Goal: Task Accomplishment & Management: Complete application form

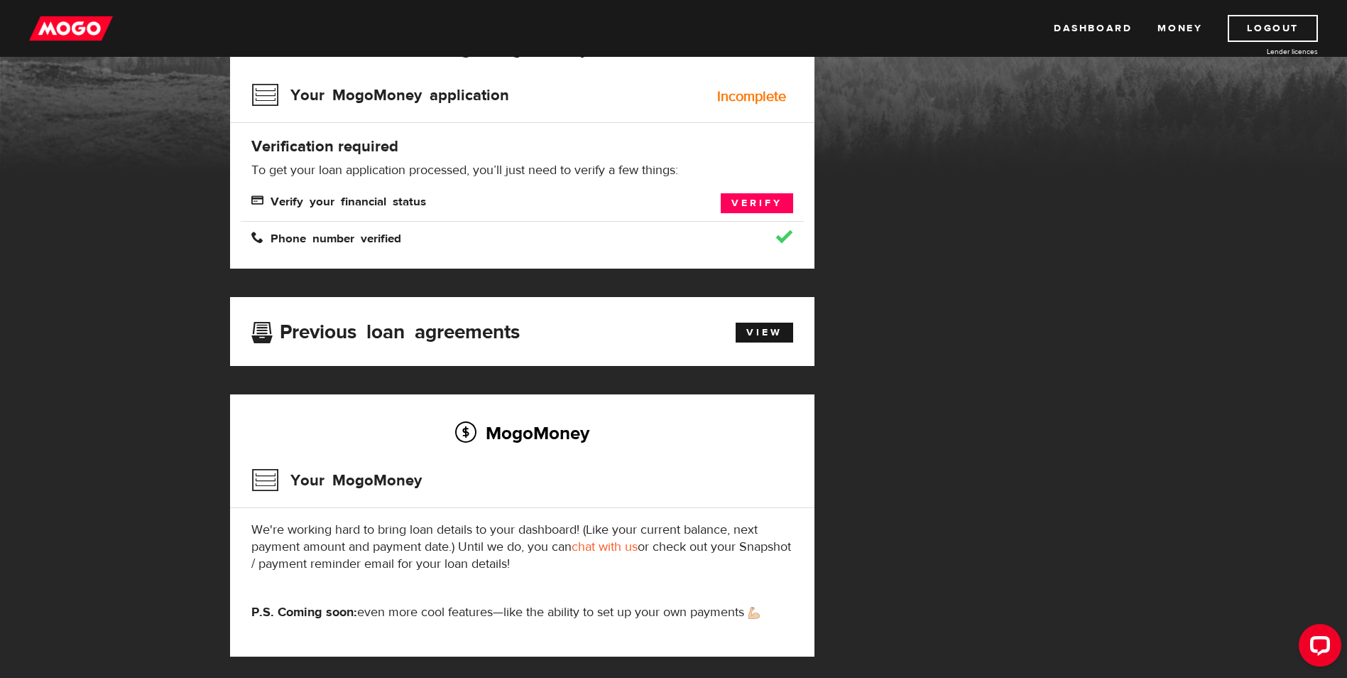
scroll to position [153, 0]
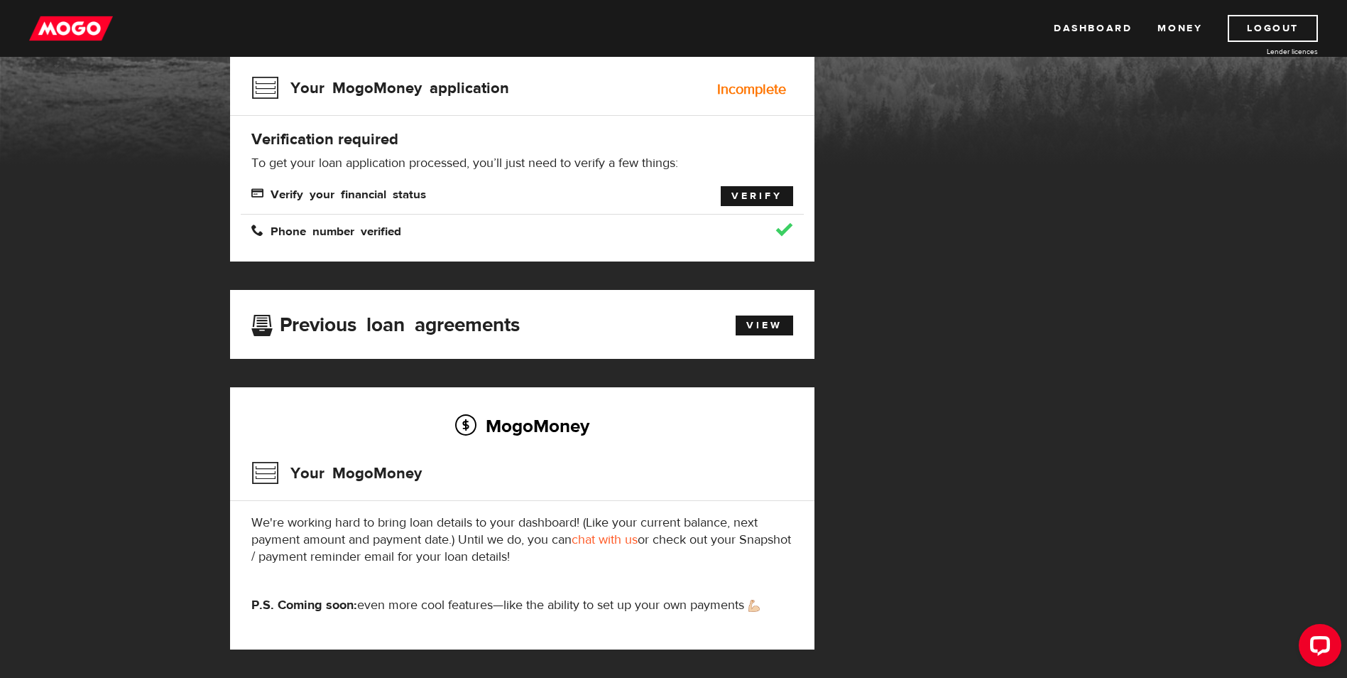
click at [764, 195] on link "Verify" at bounding box center [757, 196] width 72 height 20
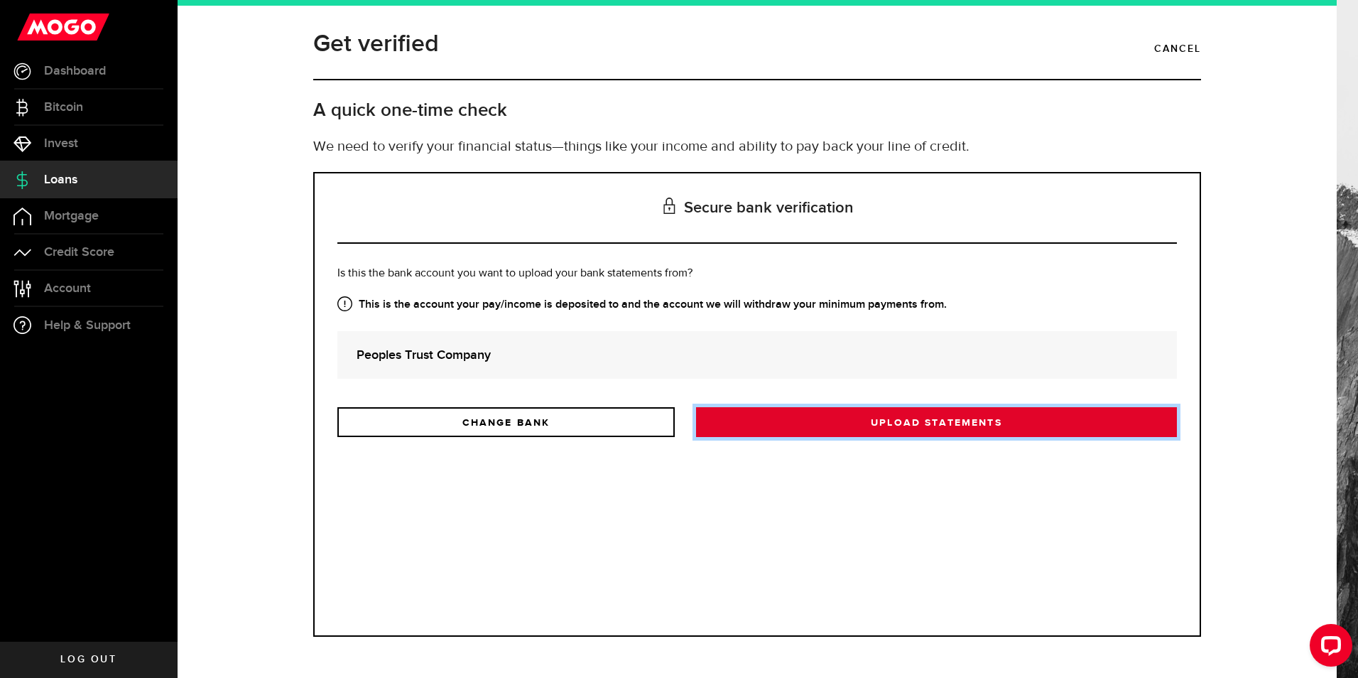
click at [830, 430] on link "Upload statements" at bounding box center [936, 422] width 481 height 30
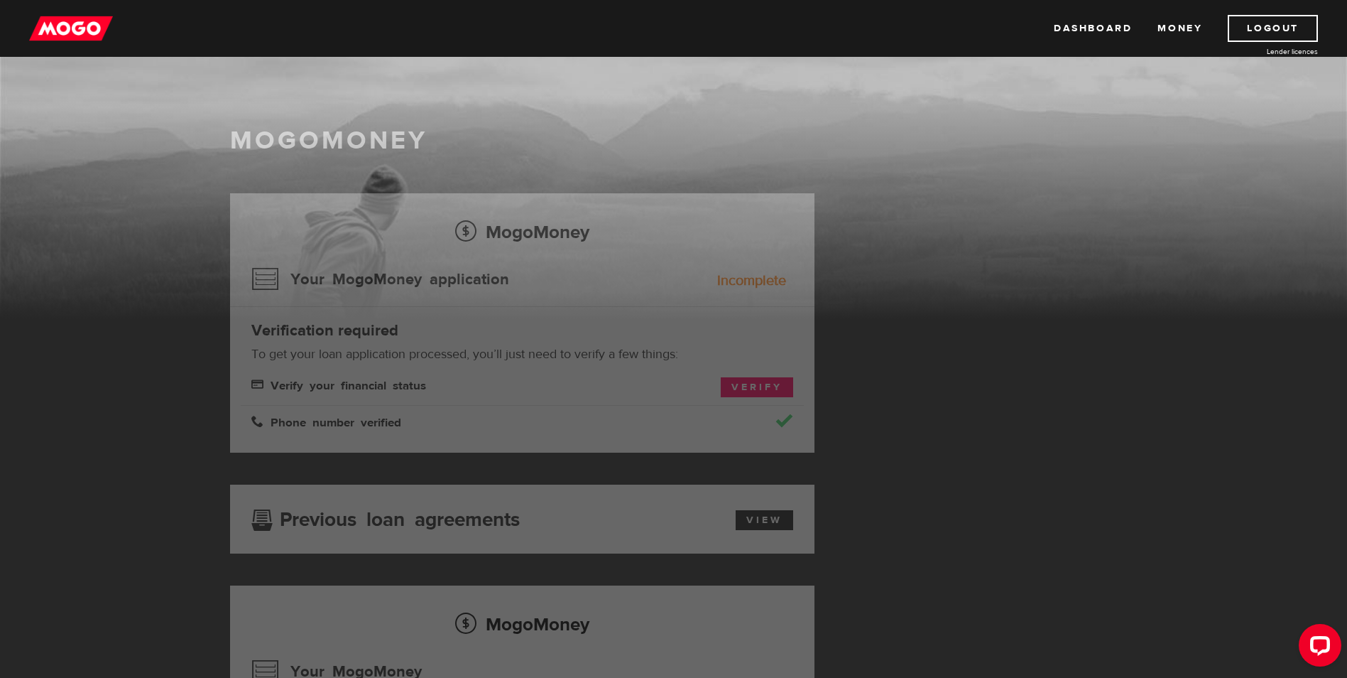
click at [60, 36] on img at bounding box center [71, 28] width 84 height 27
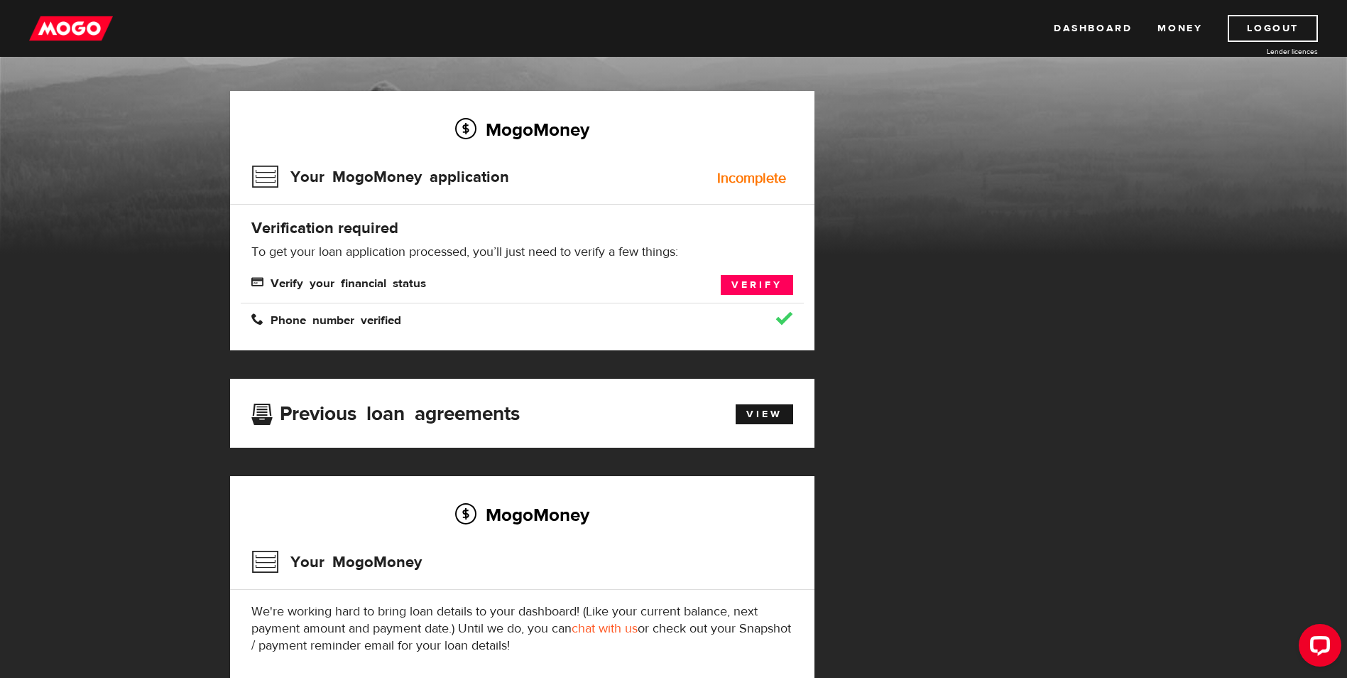
scroll to position [153, 0]
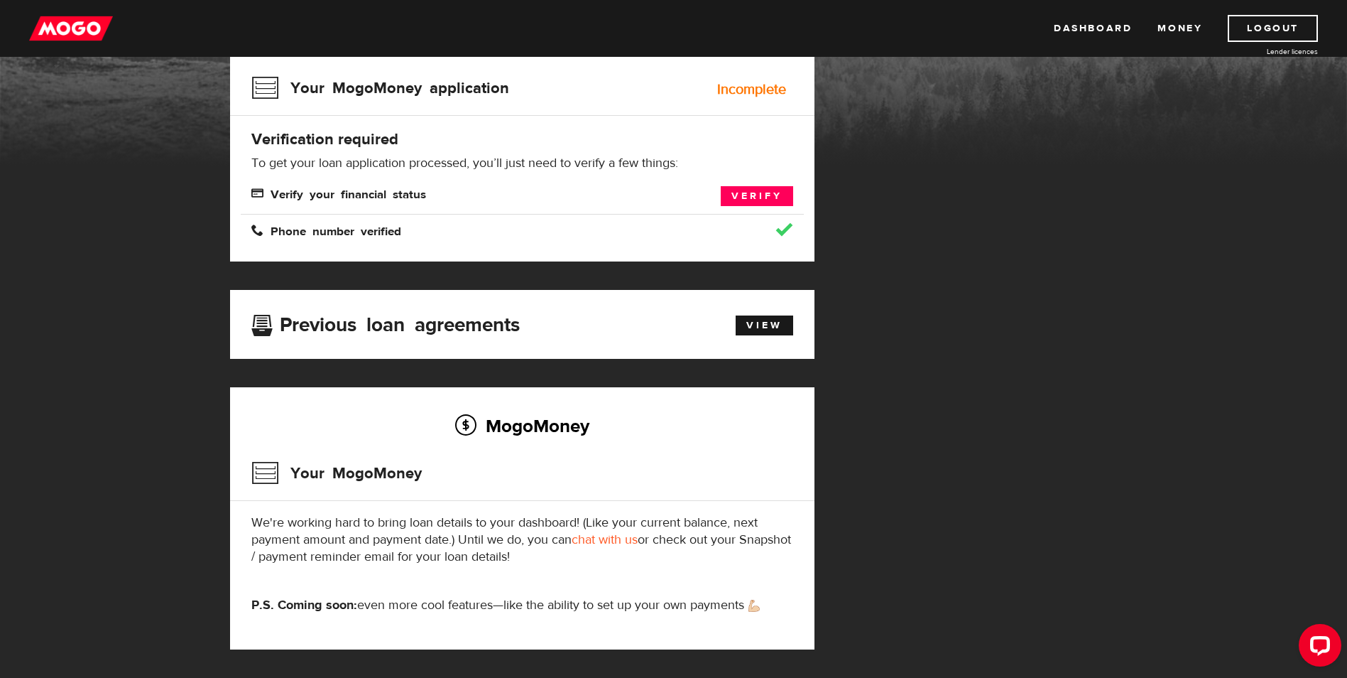
click at [623, 543] on link "chat with us" at bounding box center [605, 539] width 66 height 16
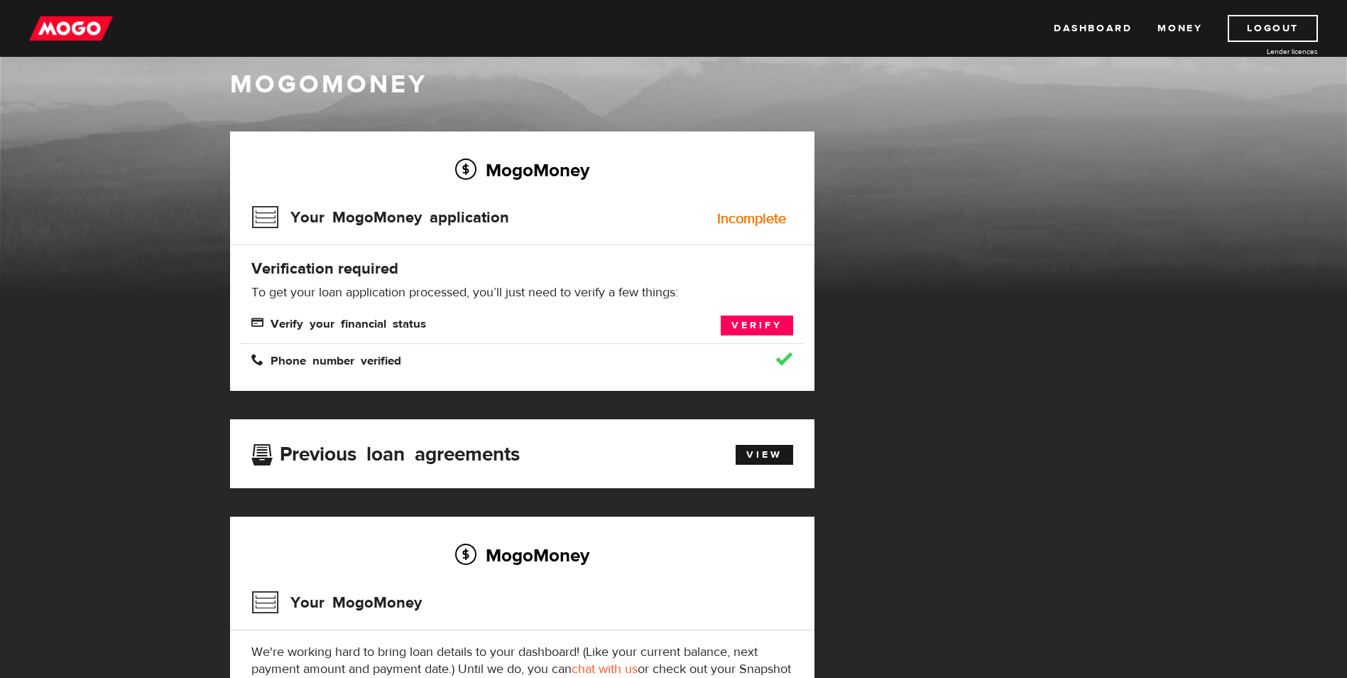
scroll to position [0, 0]
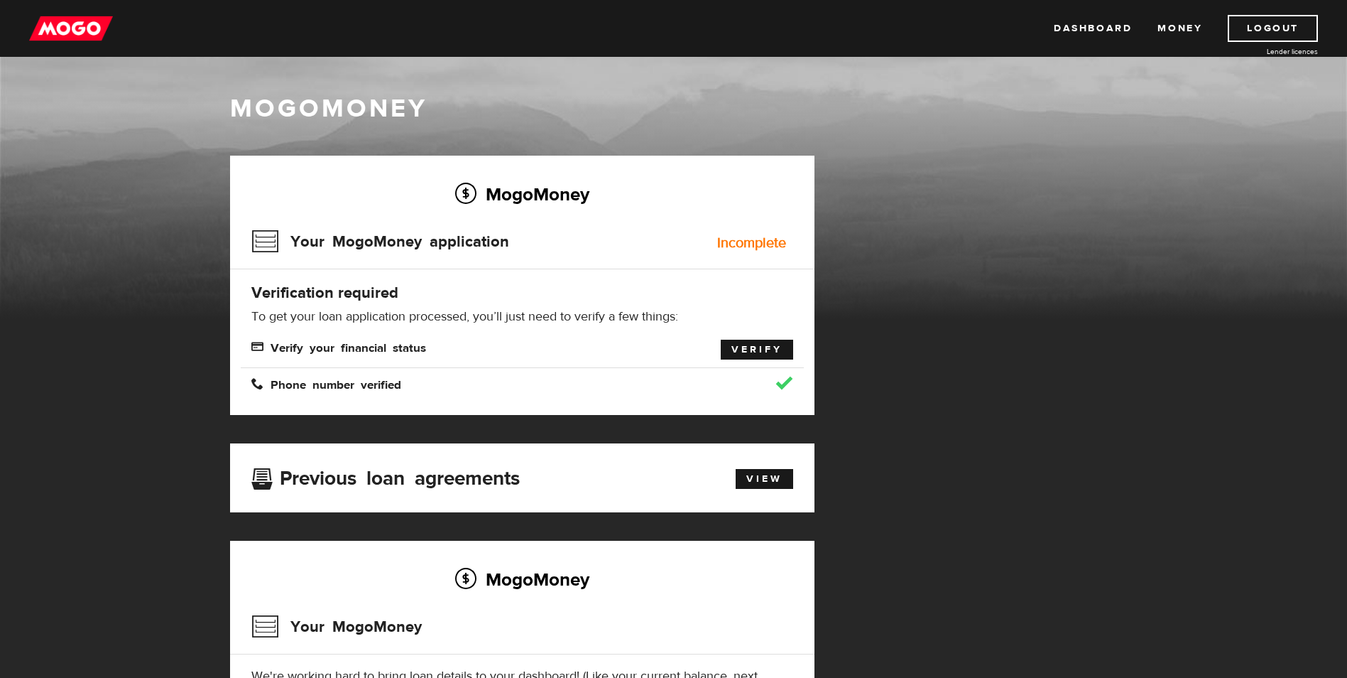
click at [761, 357] on link "Verify" at bounding box center [757, 349] width 72 height 20
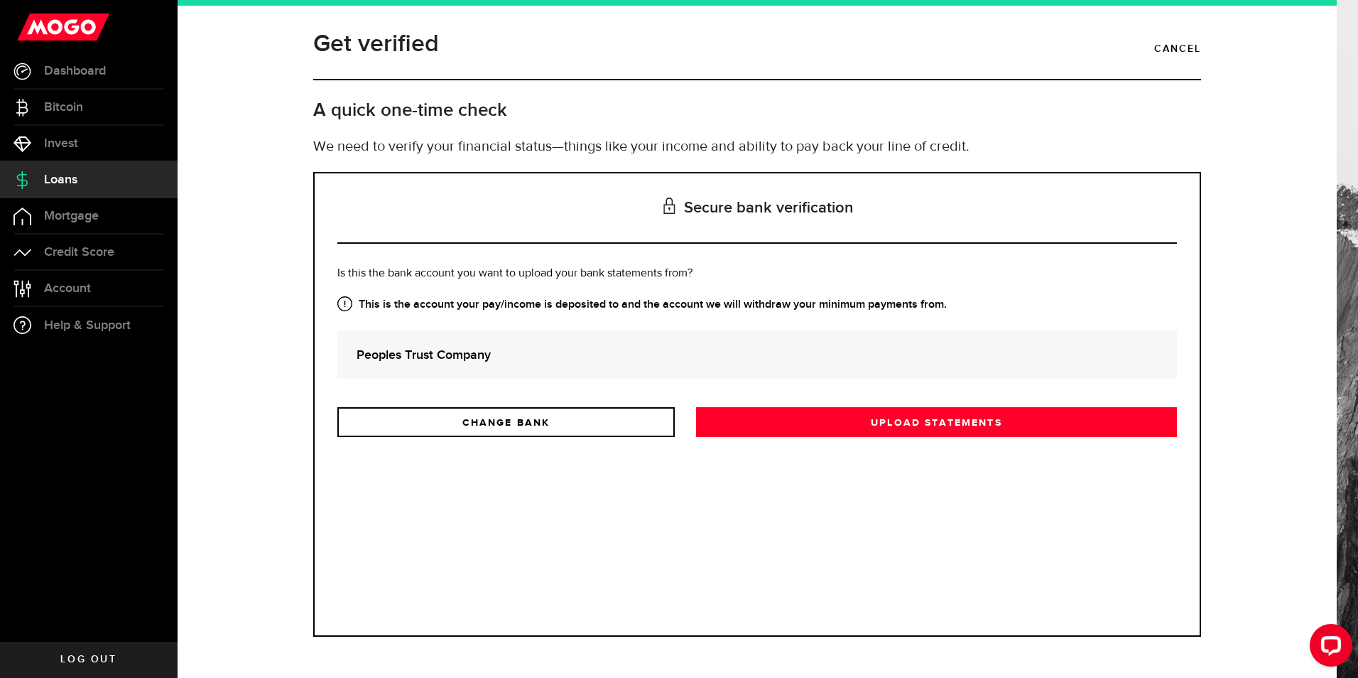
click at [596, 355] on strong "Peoples Trust Company" at bounding box center [757, 354] width 801 height 19
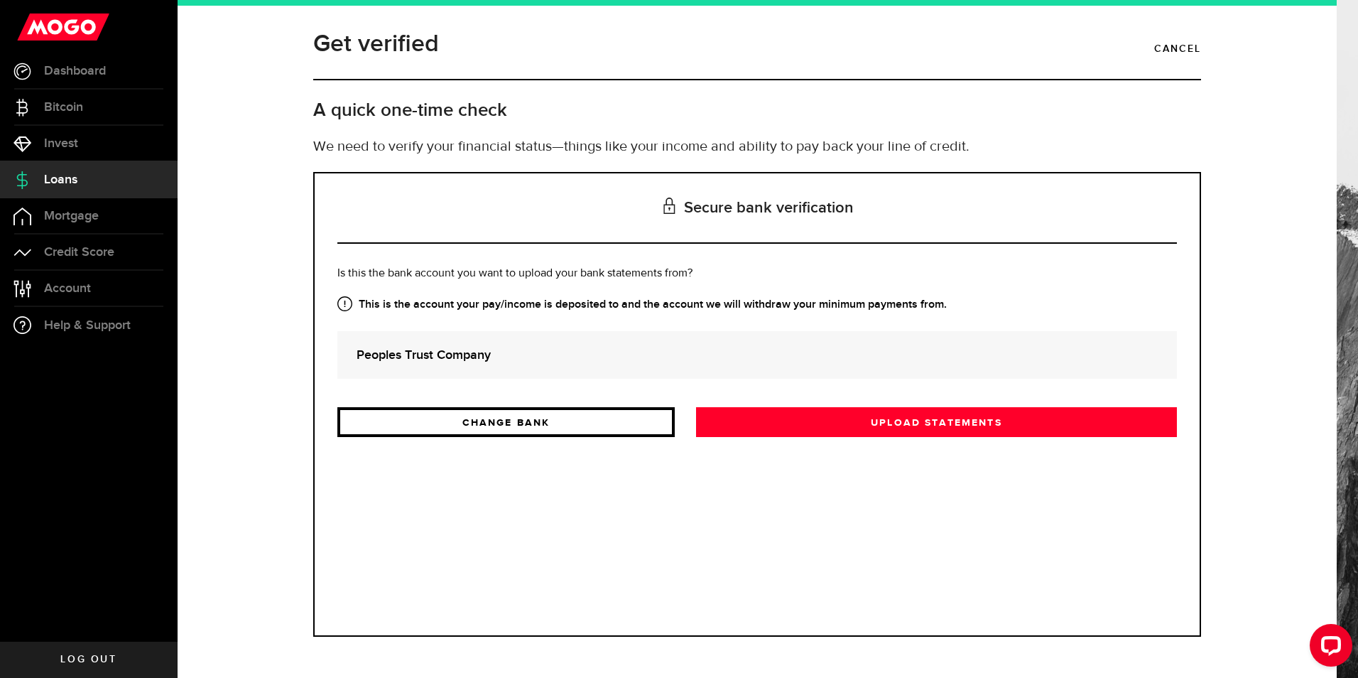
click at [506, 428] on link "CHANGE BANK" at bounding box center [505, 422] width 337 height 30
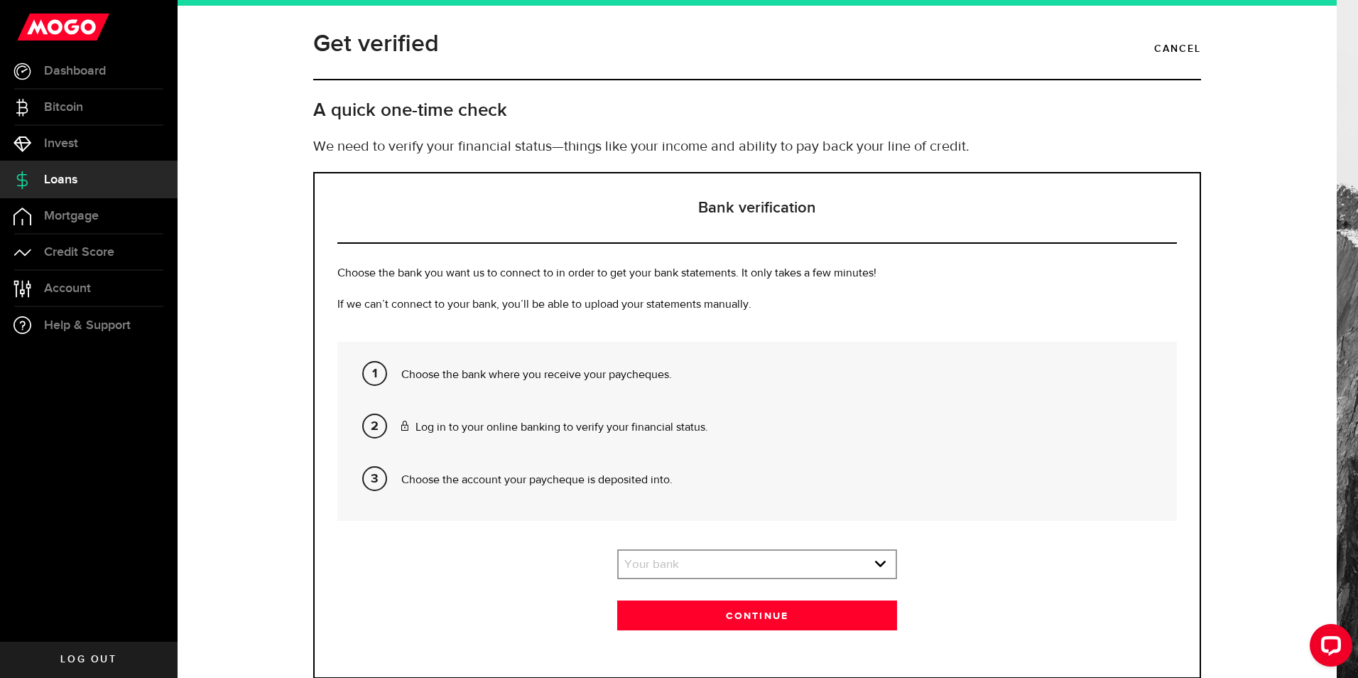
scroll to position [42, 0]
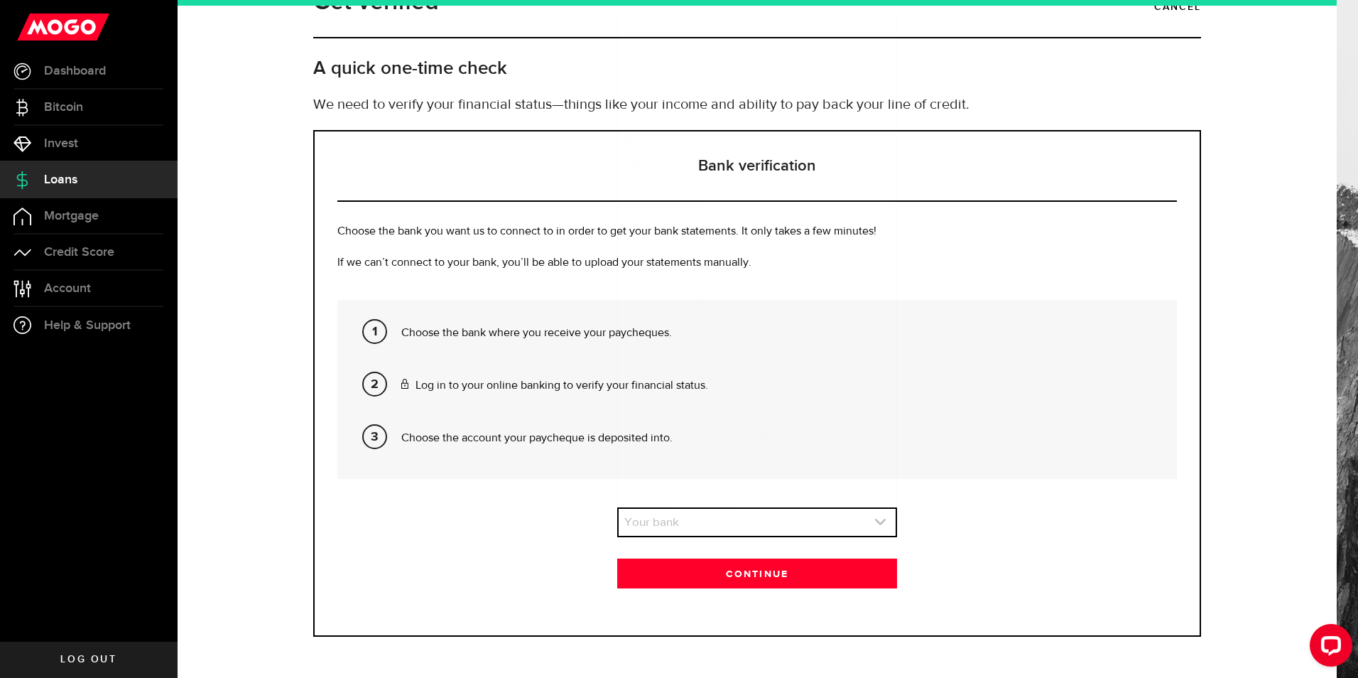
click at [732, 530] on link "expand select" at bounding box center [757, 522] width 277 height 27
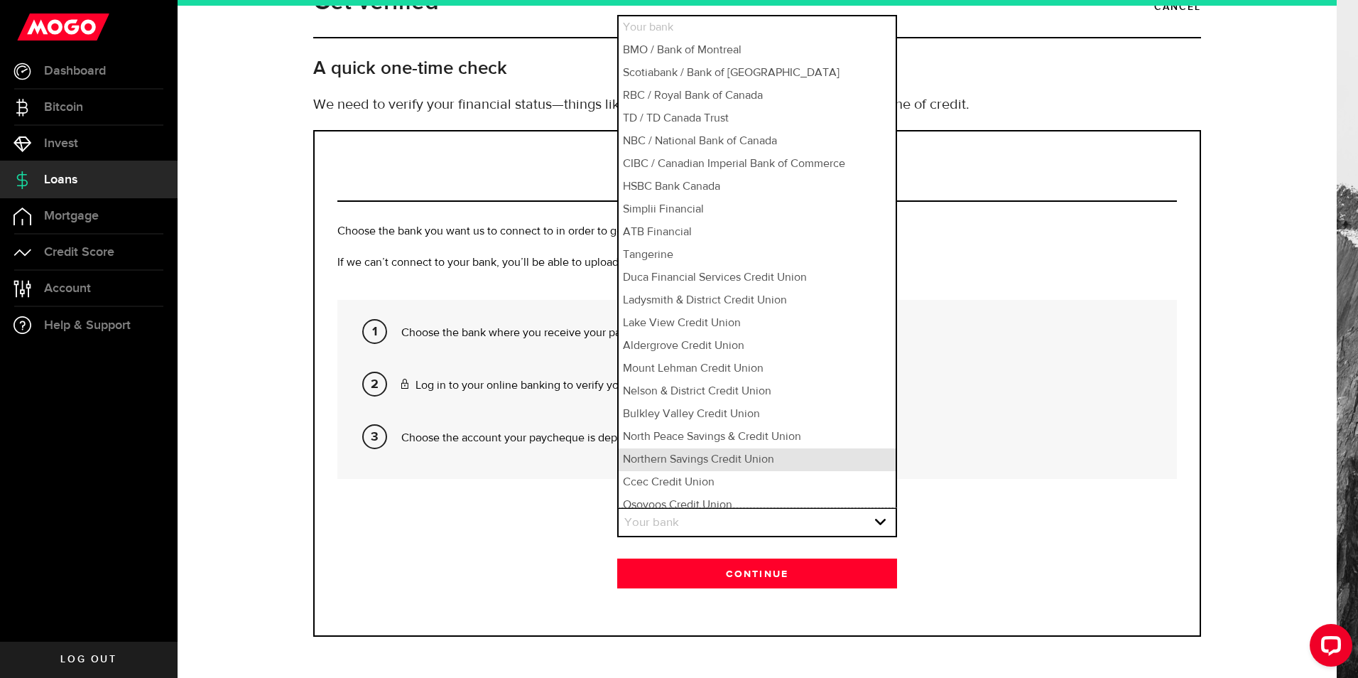
scroll to position [9, 0]
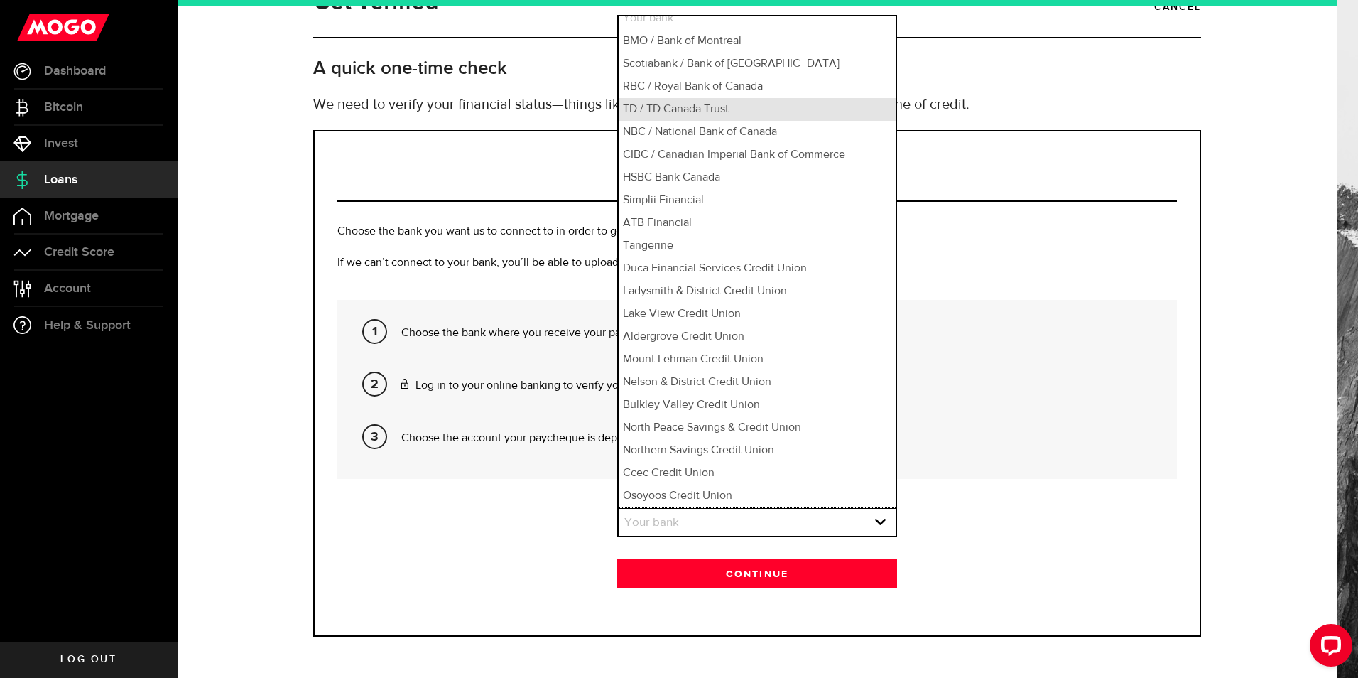
click at [692, 112] on li "TD / TD Canada Trust" at bounding box center [757, 109] width 277 height 23
select select "4"
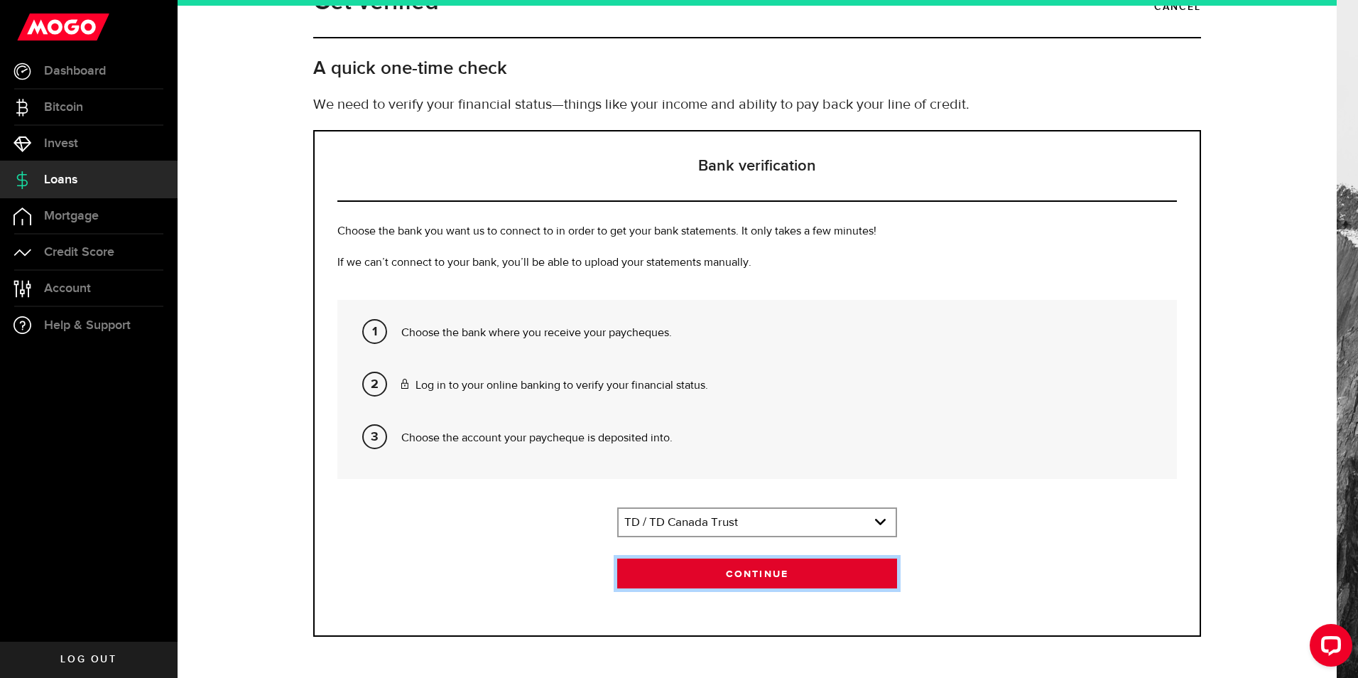
click at [783, 582] on button "Continue" at bounding box center [757, 573] width 280 height 30
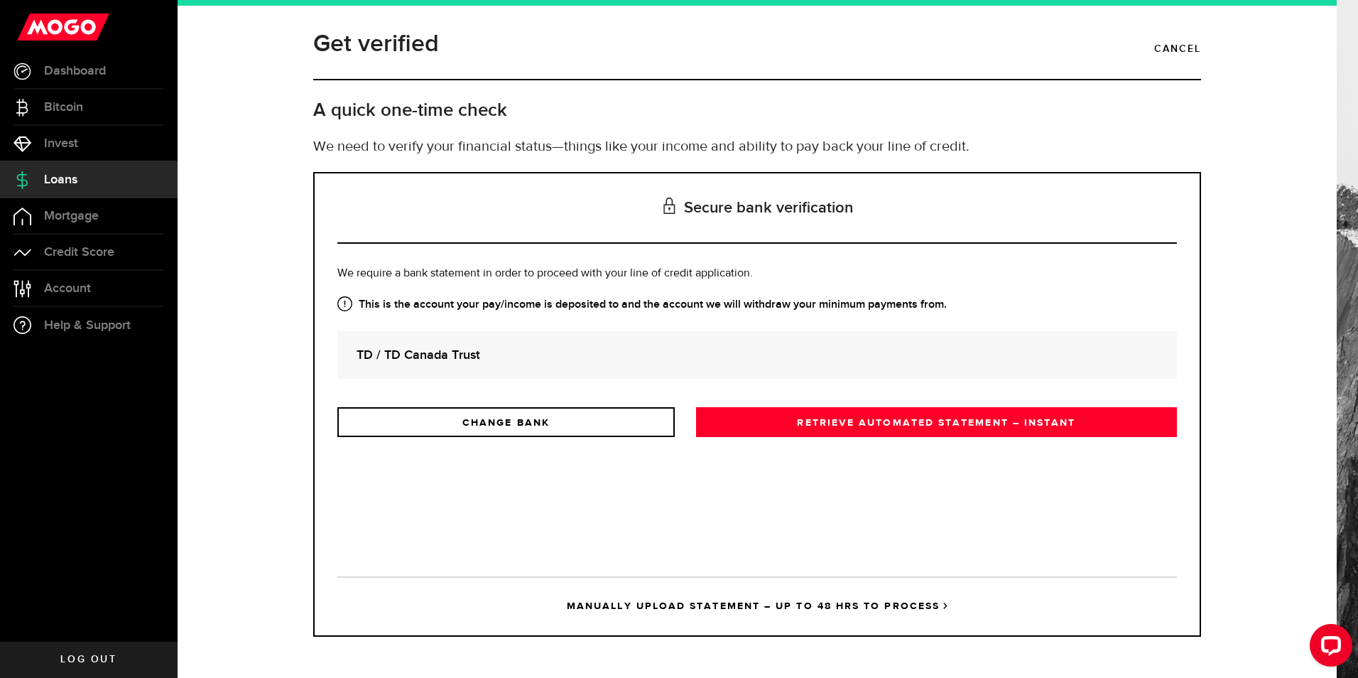
scroll to position [0, 0]
drag, startPoint x: 785, startPoint y: 419, endPoint x: 908, endPoint y: 445, distance: 126.3
click at [785, 420] on link "RETRIEVE AUTOMATED STATEMENT – INSTANT" at bounding box center [936, 422] width 481 height 30
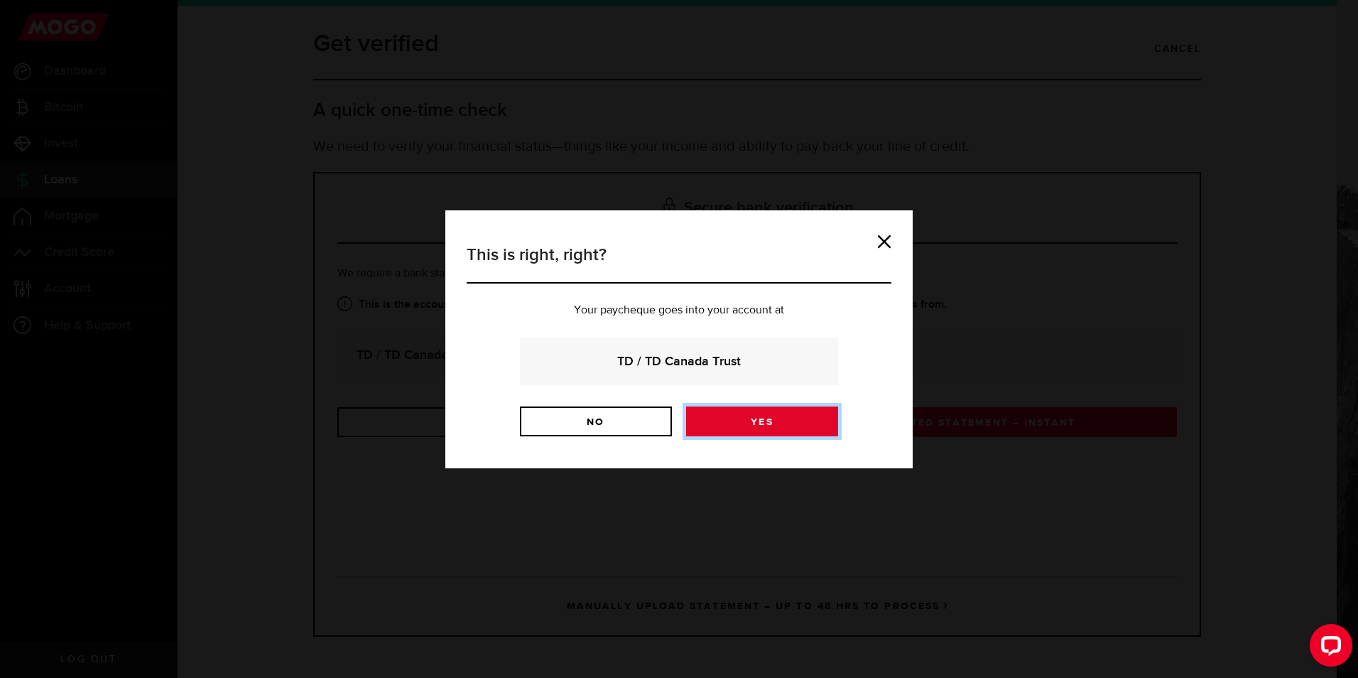
click at [748, 424] on link "Yes" at bounding box center [762, 421] width 152 height 30
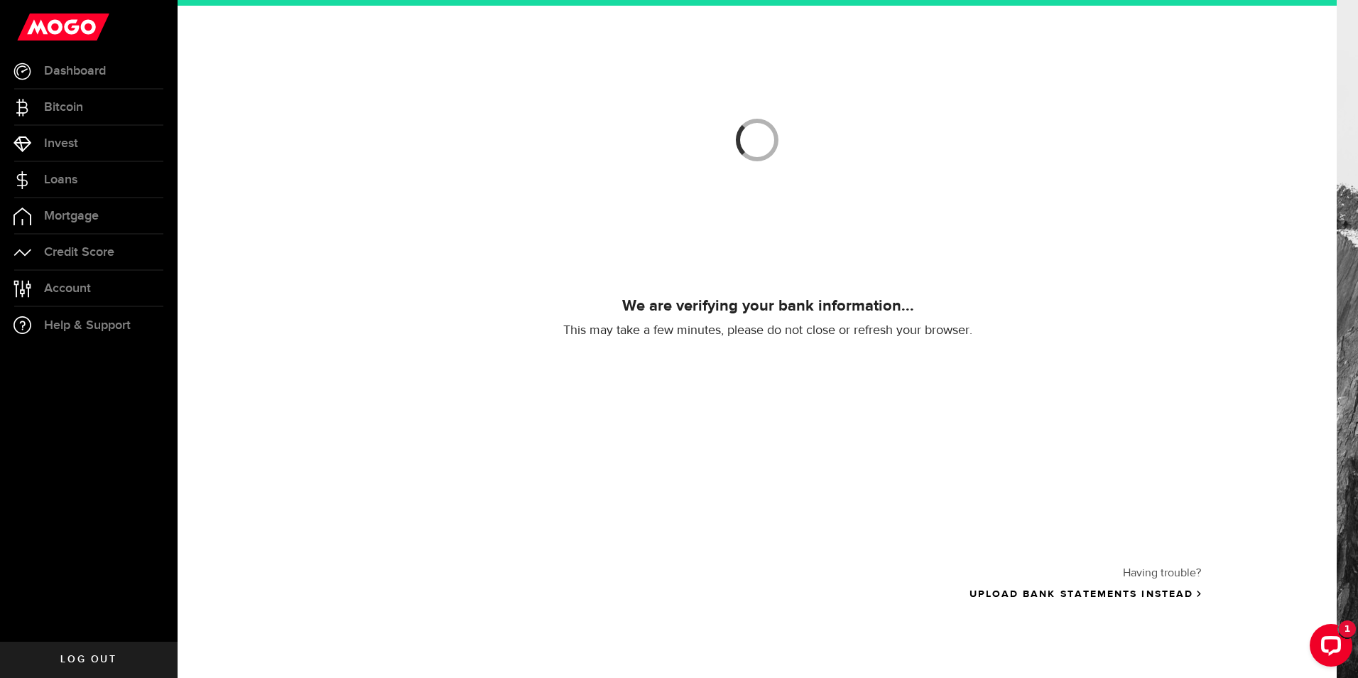
scroll to position [171, 0]
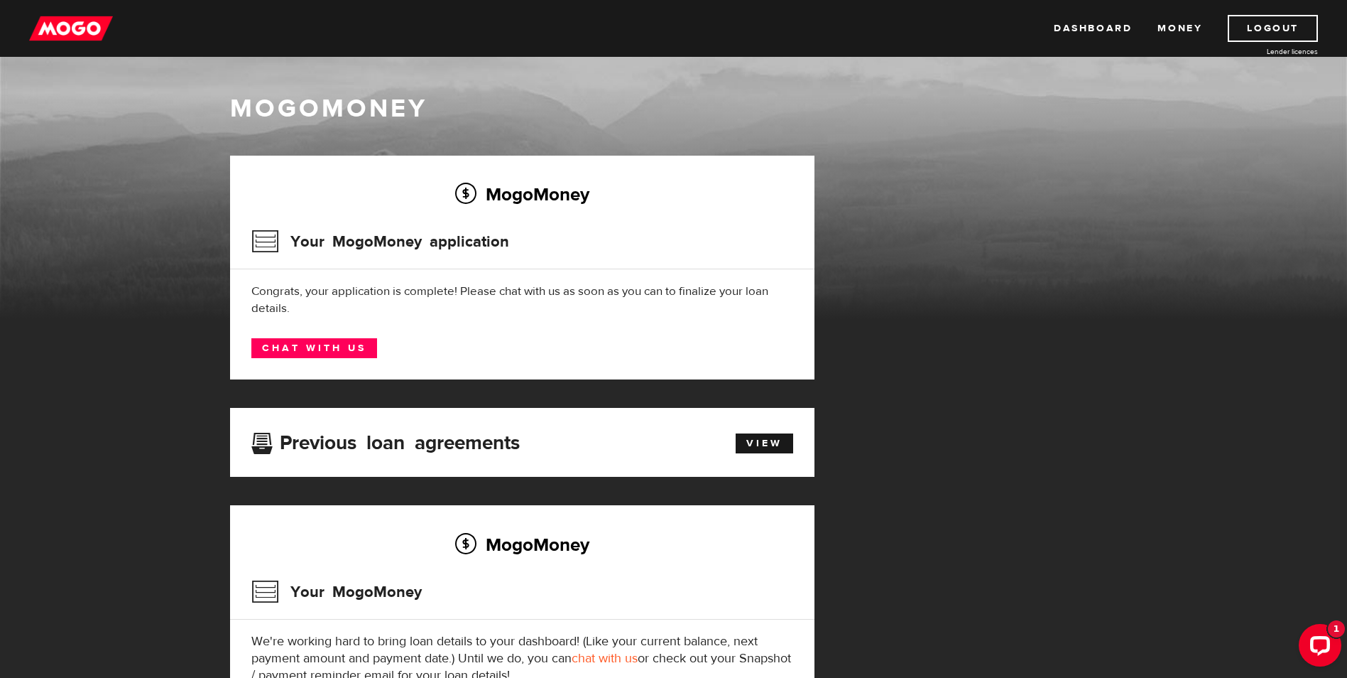
scroll to position [119, 0]
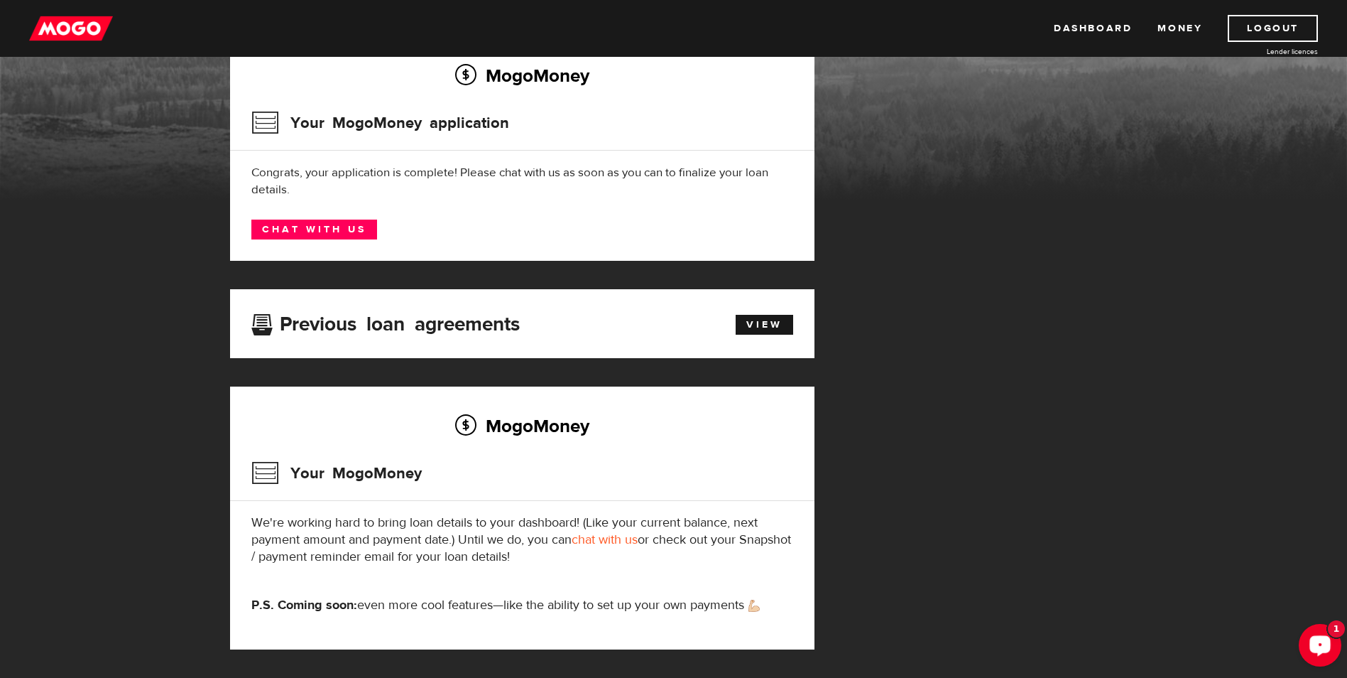
click at [1325, 648] on icon "Open LiveChat chat widget" at bounding box center [1320, 644] width 13 height 9
click at [1329, 648] on div "Open LiveChat chat widget" at bounding box center [1320, 644] width 23 height 23
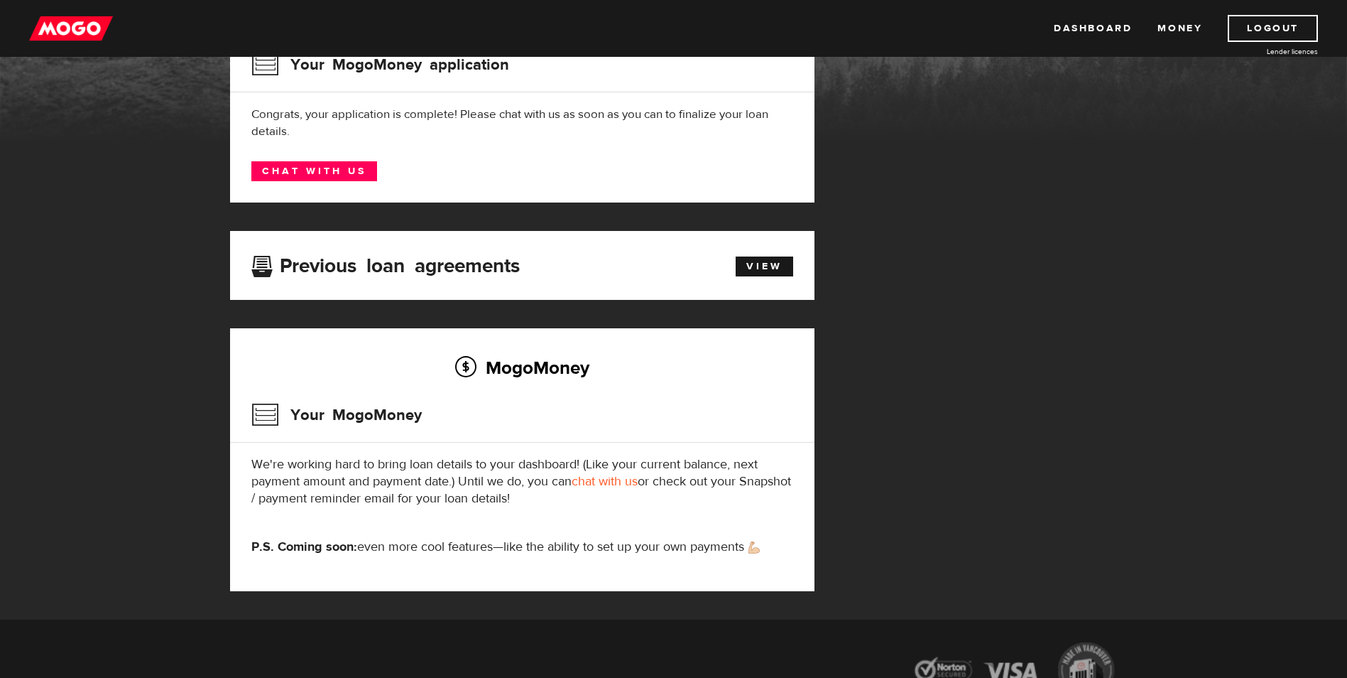
scroll to position [175, 0]
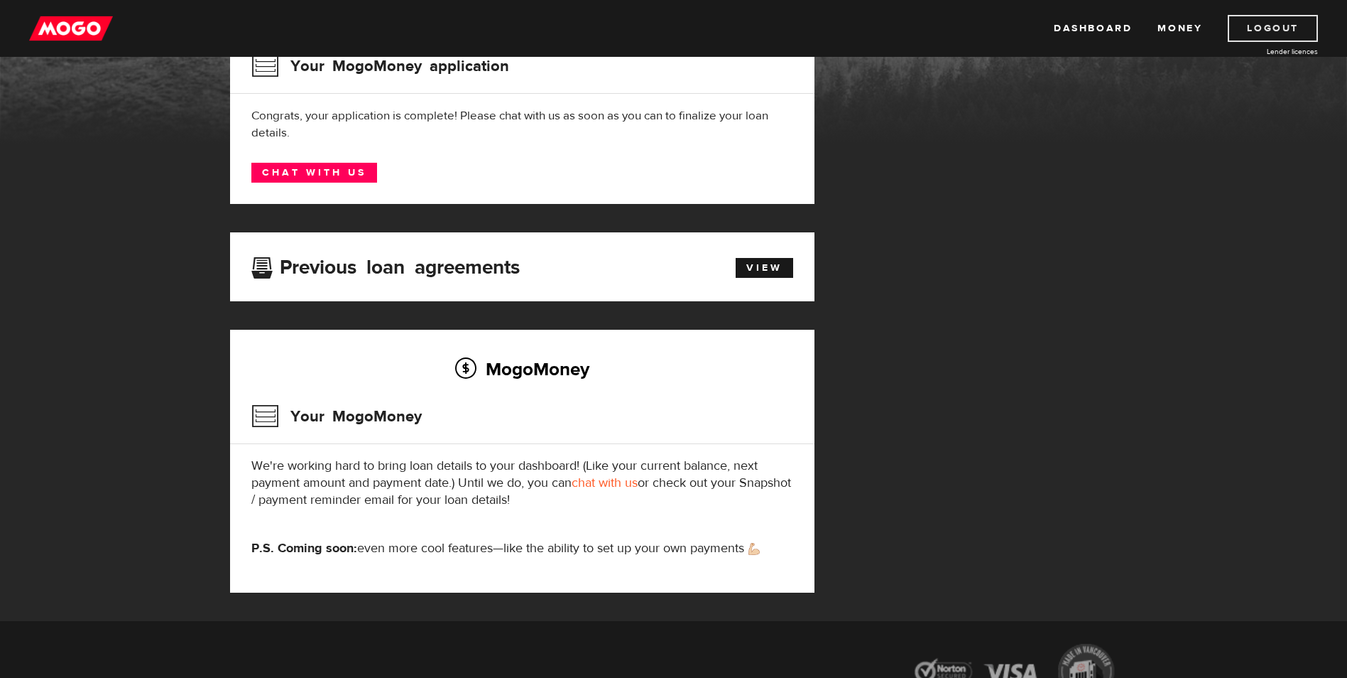
click at [1266, 27] on link "Logout" at bounding box center [1273, 28] width 90 height 27
